Goal: Information Seeking & Learning: Learn about a topic

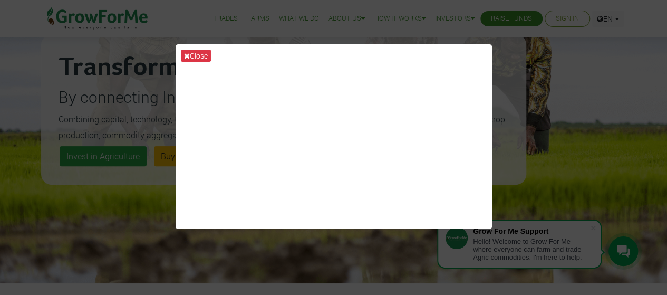
scroll to position [106, 0]
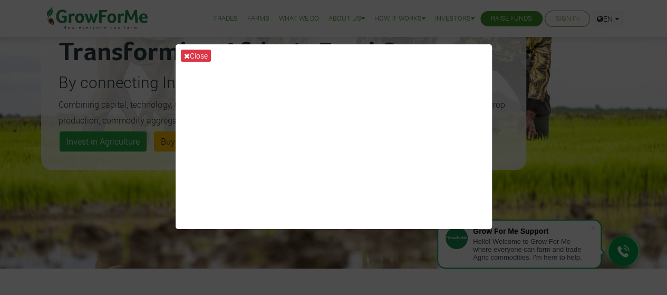
click at [119, 191] on div "Close" at bounding box center [333, 147] width 667 height 295
click at [186, 54] on icon at bounding box center [187, 55] width 6 height 7
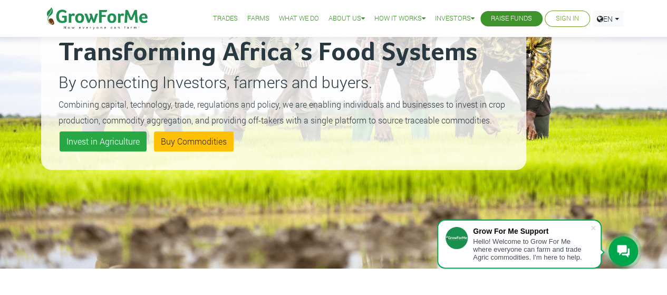
click at [222, 19] on link "Trades" at bounding box center [225, 18] width 25 height 11
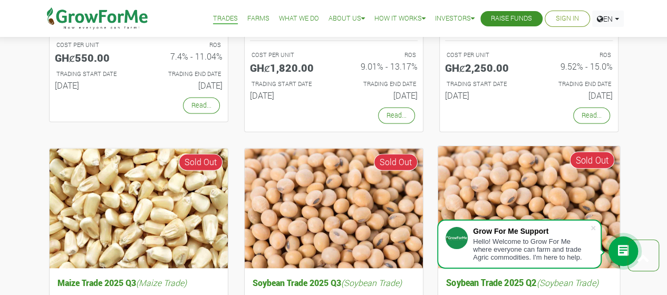
scroll to position [739, 0]
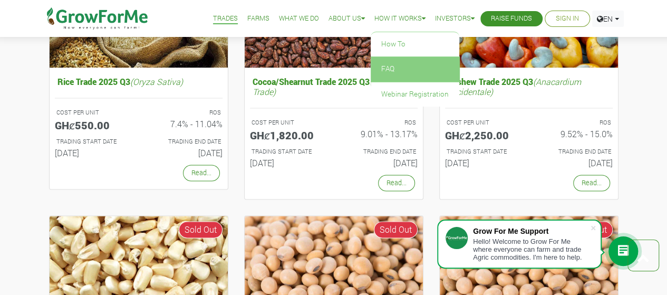
click at [384, 65] on link "FAQ" at bounding box center [415, 69] width 89 height 24
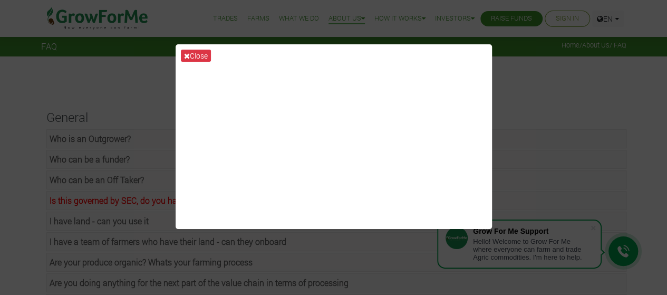
click at [515, 90] on div "Close" at bounding box center [333, 147] width 667 height 295
click at [190, 55] on button "Close" at bounding box center [196, 56] width 30 height 12
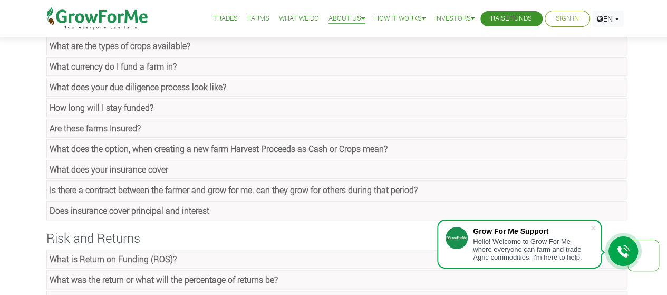
scroll to position [475, 0]
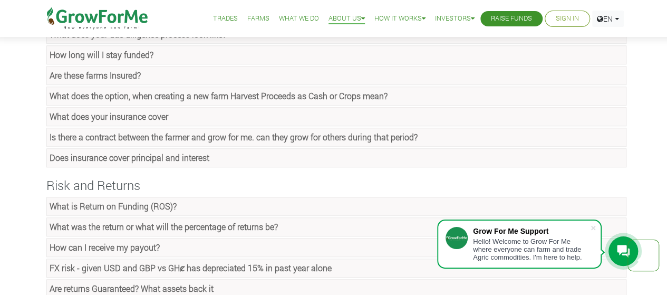
click at [130, 200] on strong "What is Return on Funding (ROS)?" at bounding box center [113, 205] width 127 height 11
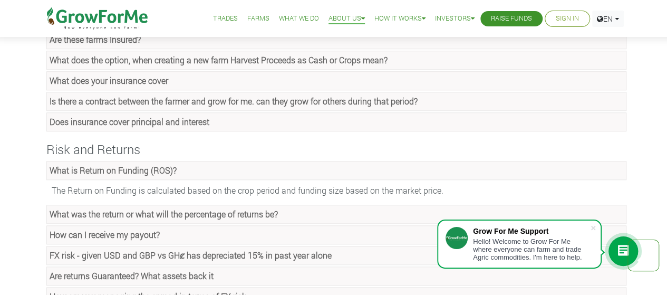
scroll to position [528, 0]
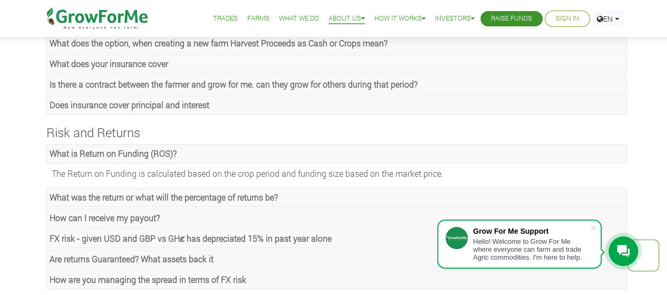
click at [125, 212] on strong "How can I receive my payout?" at bounding box center [105, 217] width 110 height 11
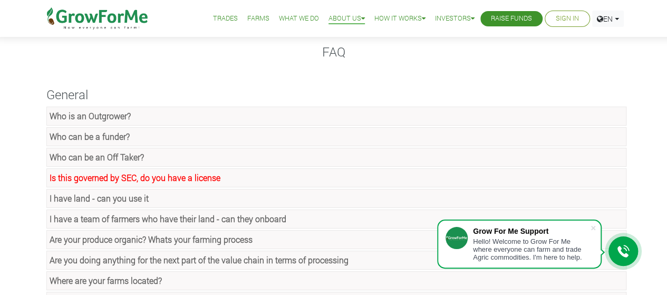
scroll to position [0, 0]
